Goal: Navigation & Orientation: Find specific page/section

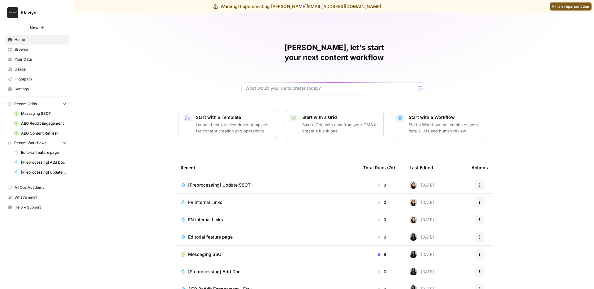
click at [121, 95] on div "Cindy, let's start your next content workflow Start with a Template Launch best…" at bounding box center [333, 160] width 519 height 294
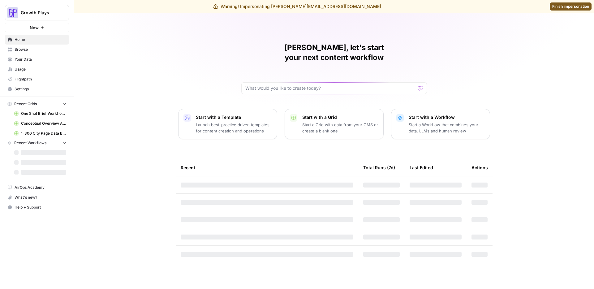
click at [561, 7] on span "Finish impersonation" at bounding box center [570, 7] width 37 height 6
